Goal: Information Seeking & Learning: Learn about a topic

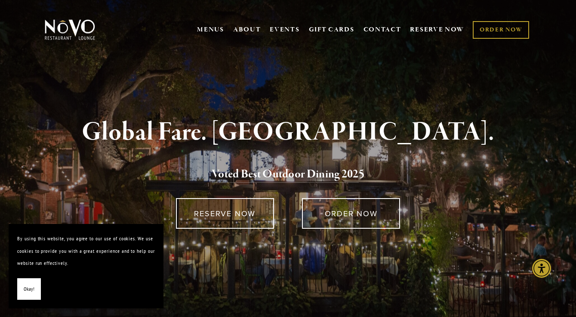
click at [22, 293] on button "Okay!" at bounding box center [29, 289] width 24 height 22
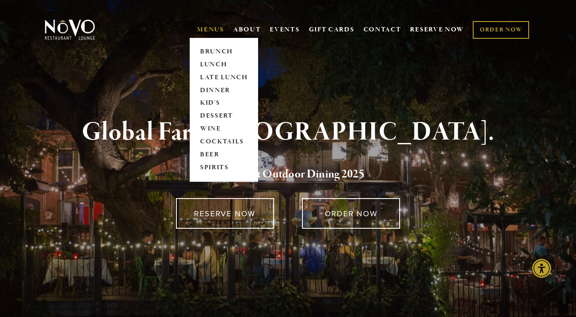
click at [211, 31] on link "MENUS" at bounding box center [210, 29] width 27 height 9
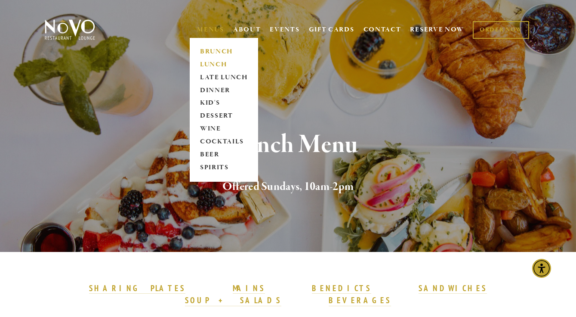
click at [211, 65] on link "LUNCH" at bounding box center [224, 64] width 54 height 13
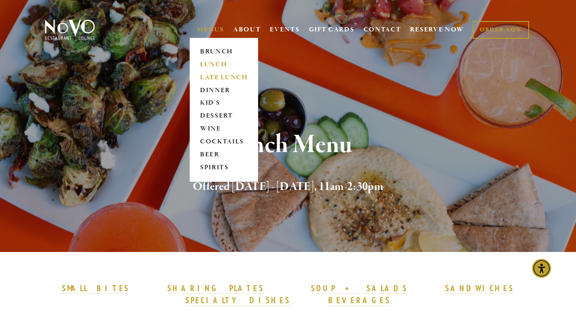
click at [221, 73] on link "LATE LUNCH" at bounding box center [224, 77] width 54 height 13
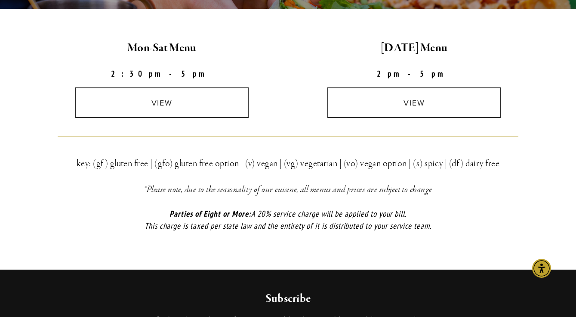
scroll to position [243, 0]
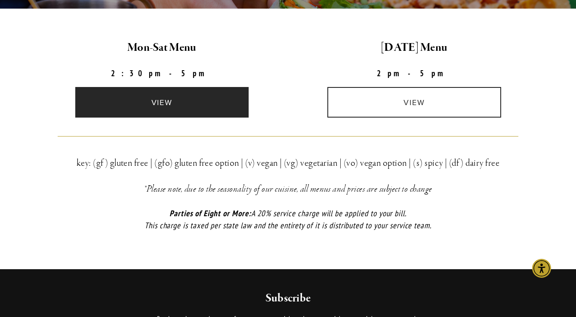
click at [188, 108] on link "view" at bounding box center [162, 102] width 174 height 31
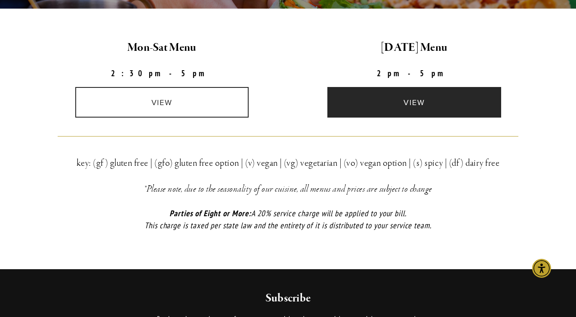
click at [375, 109] on link "view" at bounding box center [414, 102] width 174 height 31
